Goal: Obtain resource: Obtain resource

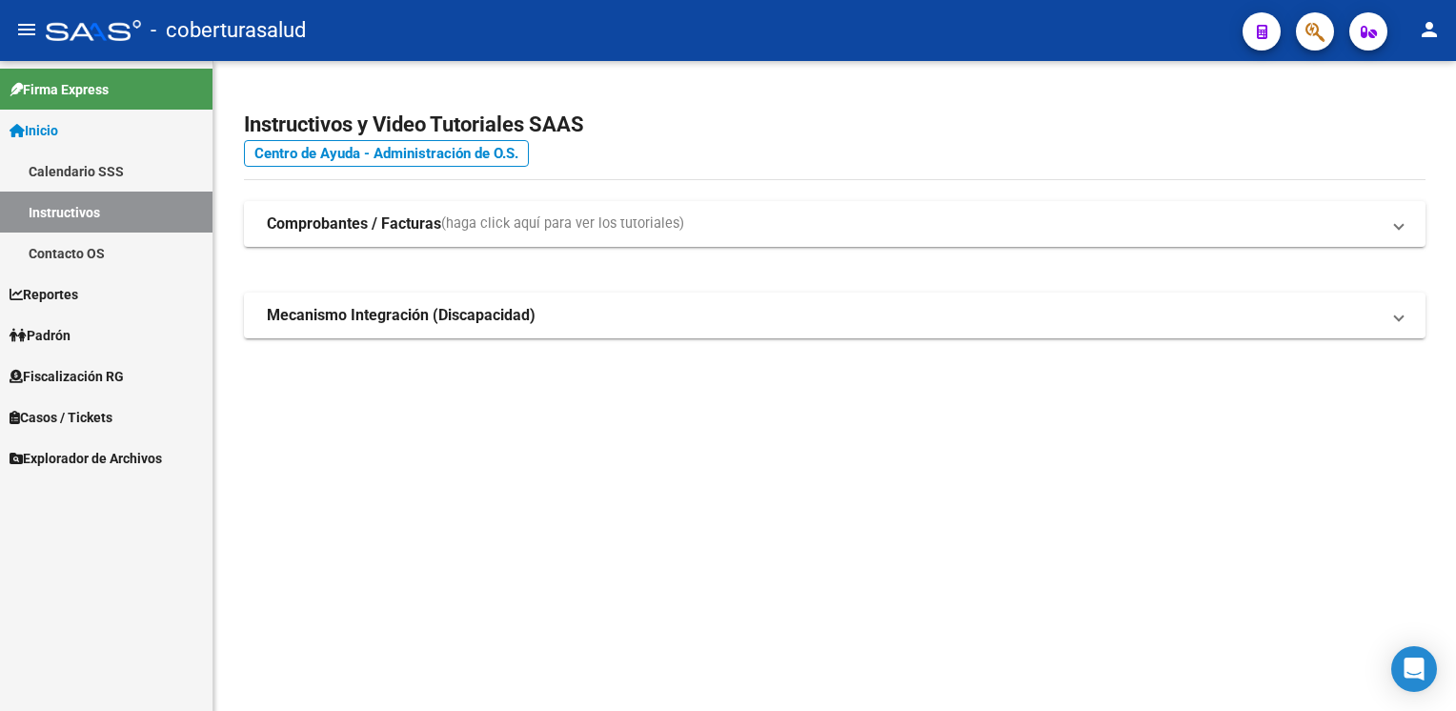
click at [103, 376] on span "Fiscalización RG" at bounding box center [67, 376] width 114 height 21
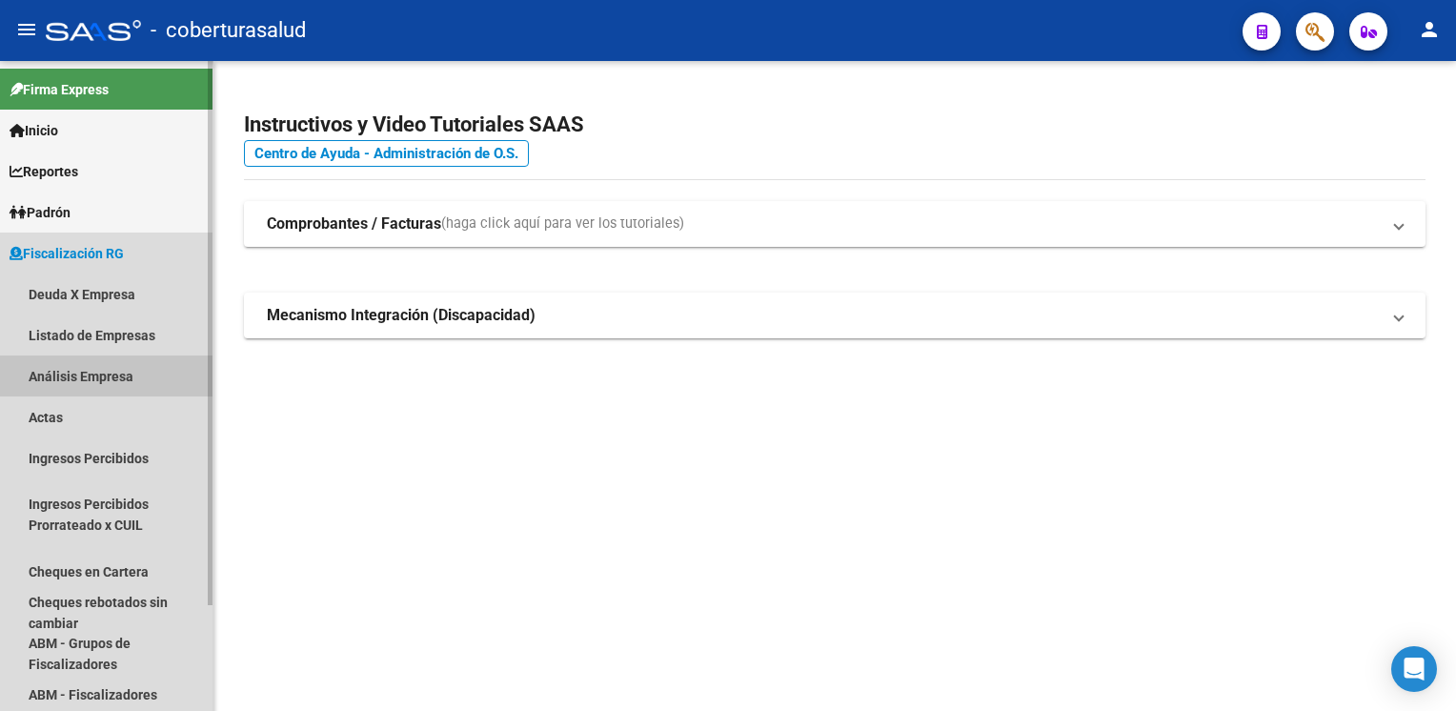
click at [150, 377] on link "Análisis Empresa" at bounding box center [106, 375] width 213 height 41
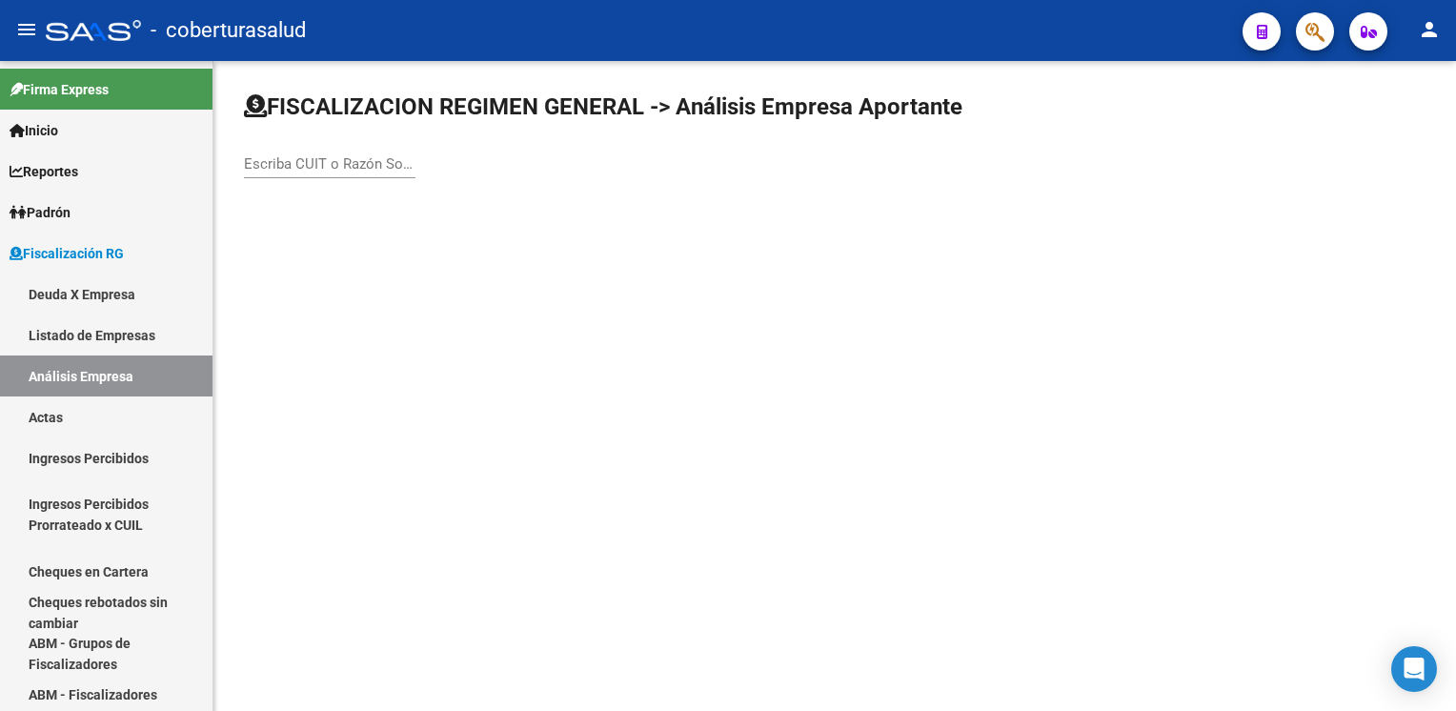
click at [368, 152] on div "Escriba CUIT o Razón Social para buscar" at bounding box center [330, 157] width 172 height 41
paste input "30708865903"
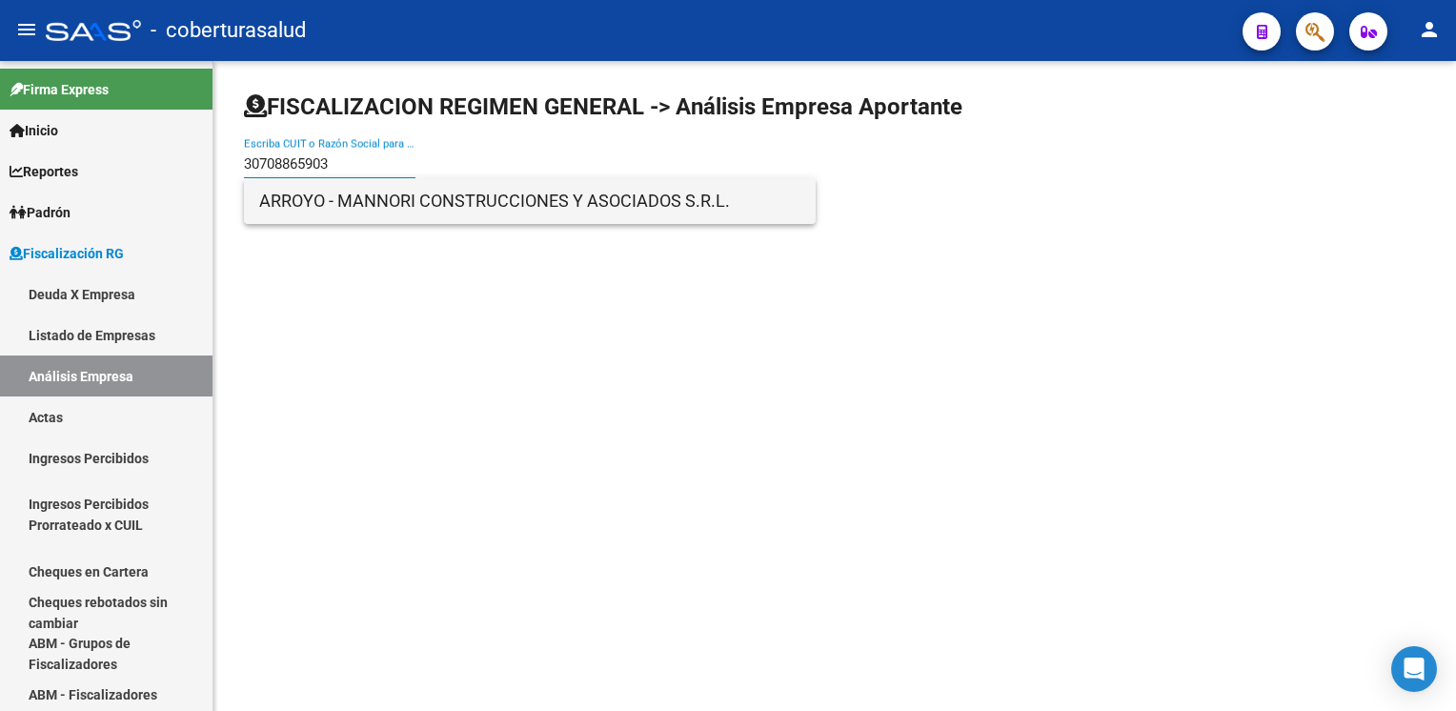
type input "30708865903"
click at [395, 203] on span "ARROYO - MANNORI CONSTRUCCIONES Y ASOCIADOS S.R.L." at bounding box center [529, 201] width 541 height 46
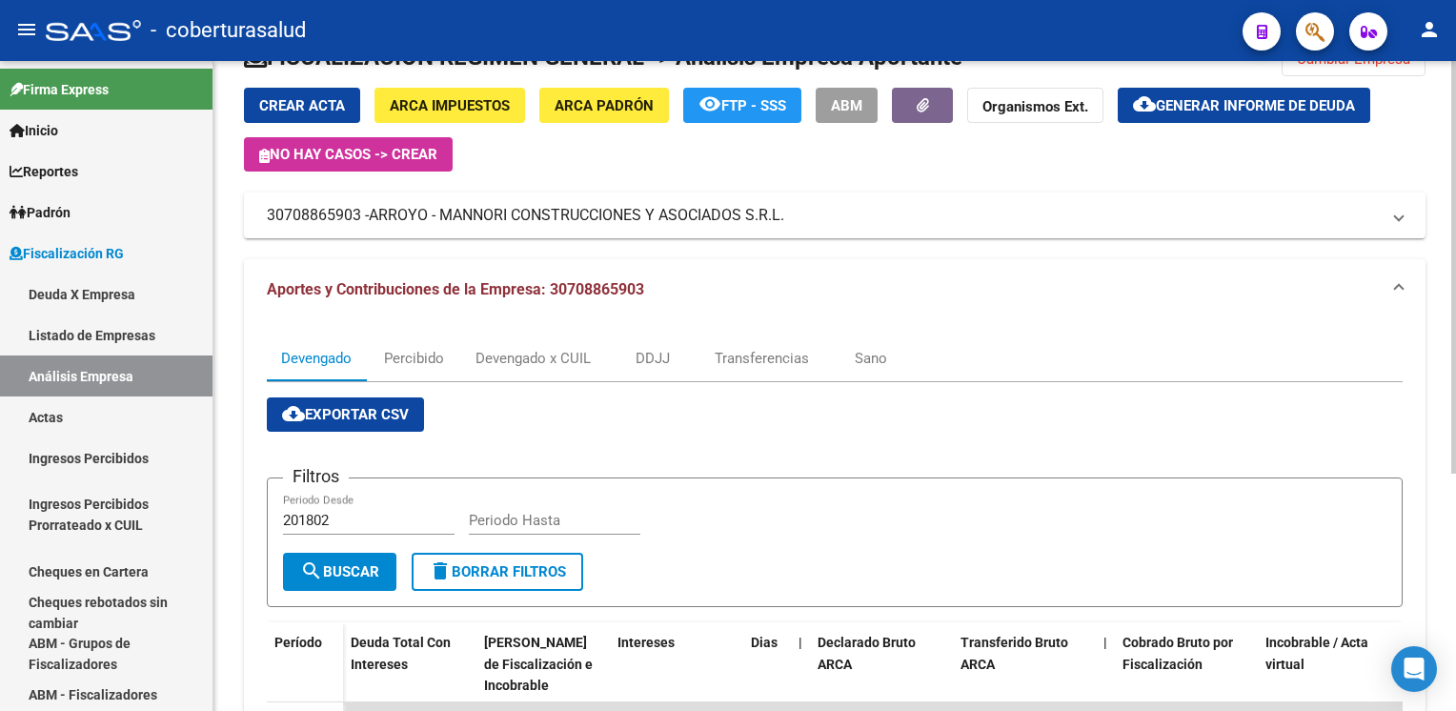
scroll to position [95, 0]
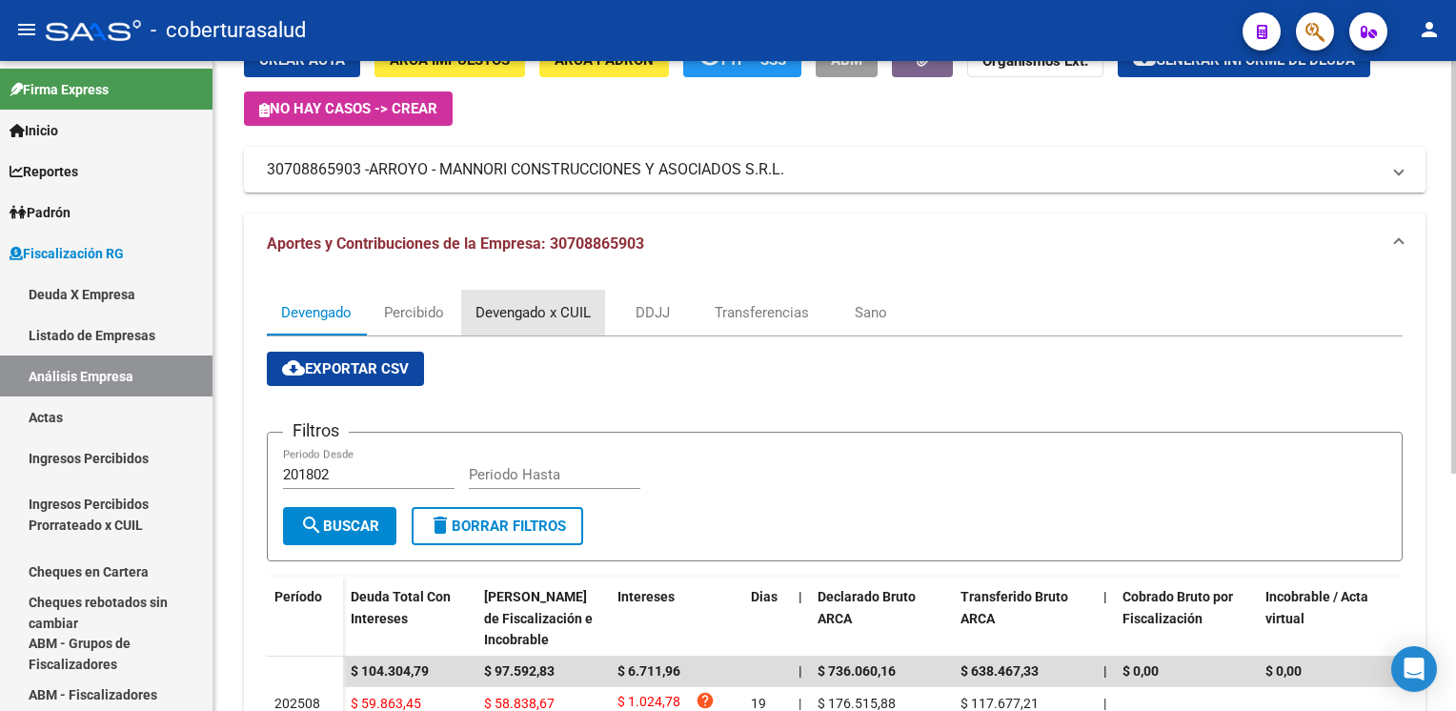
click at [547, 322] on div "Devengado x CUIL" at bounding box center [533, 312] width 115 height 21
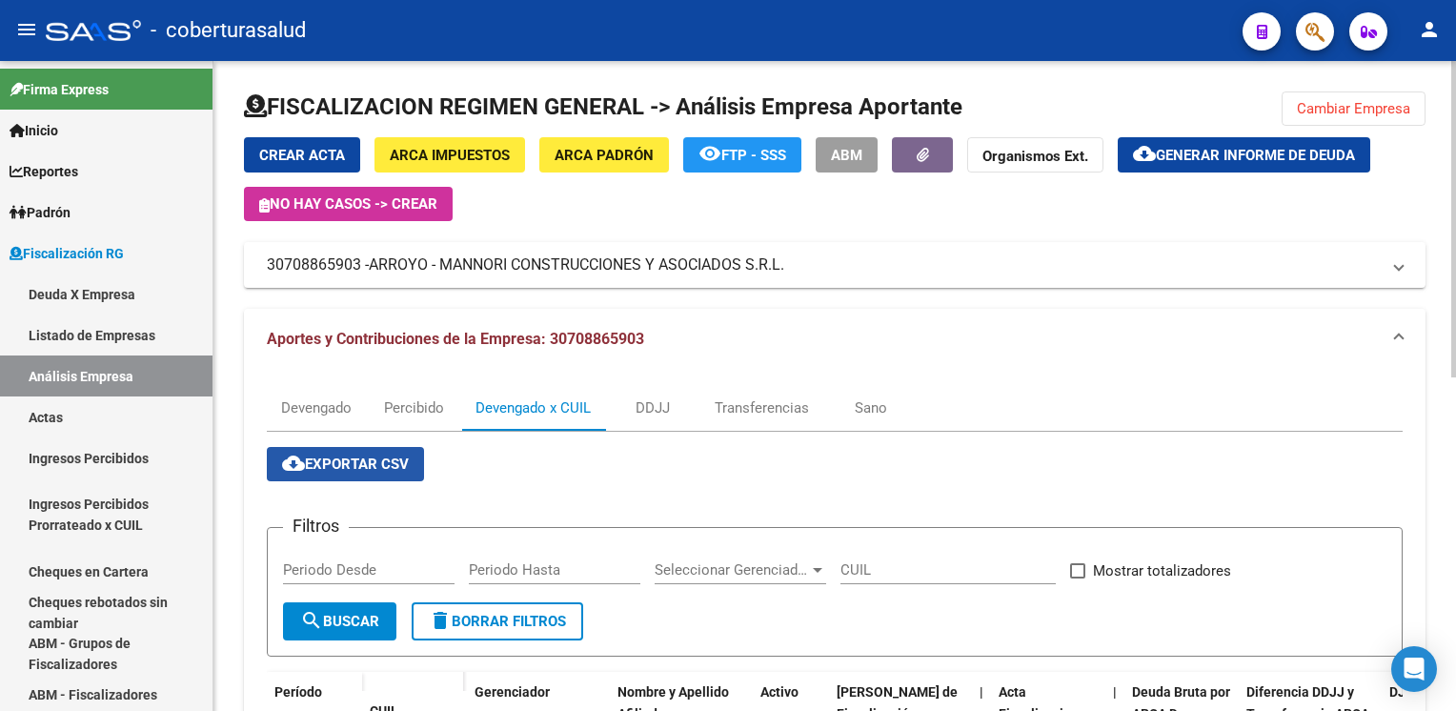
click at [389, 463] on span "cloud_download Exportar CSV" at bounding box center [345, 464] width 127 height 17
